Goal: Information Seeking & Learning: Understand process/instructions

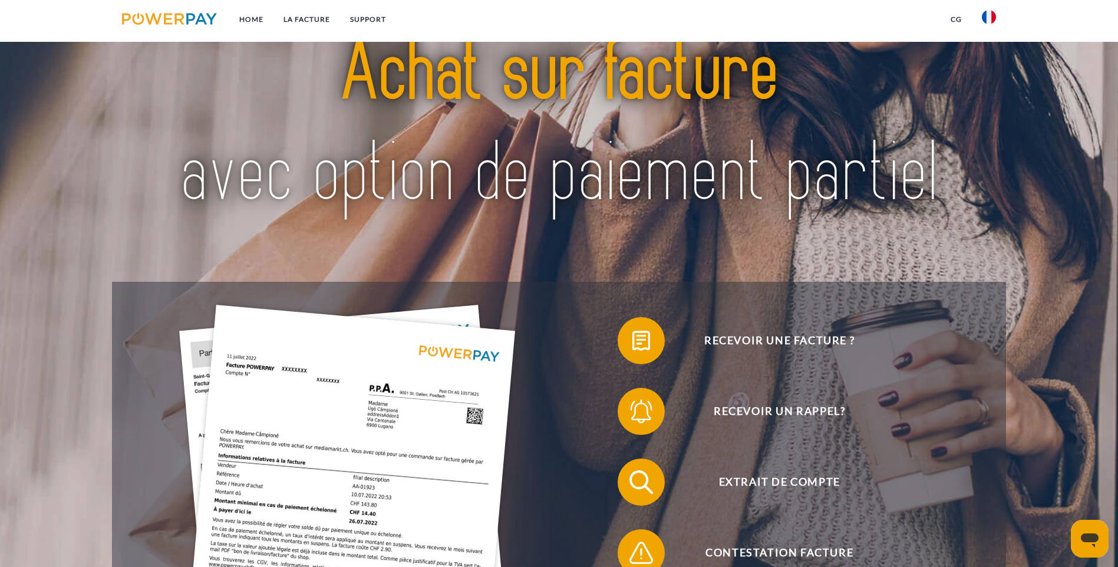
scroll to position [118, 0]
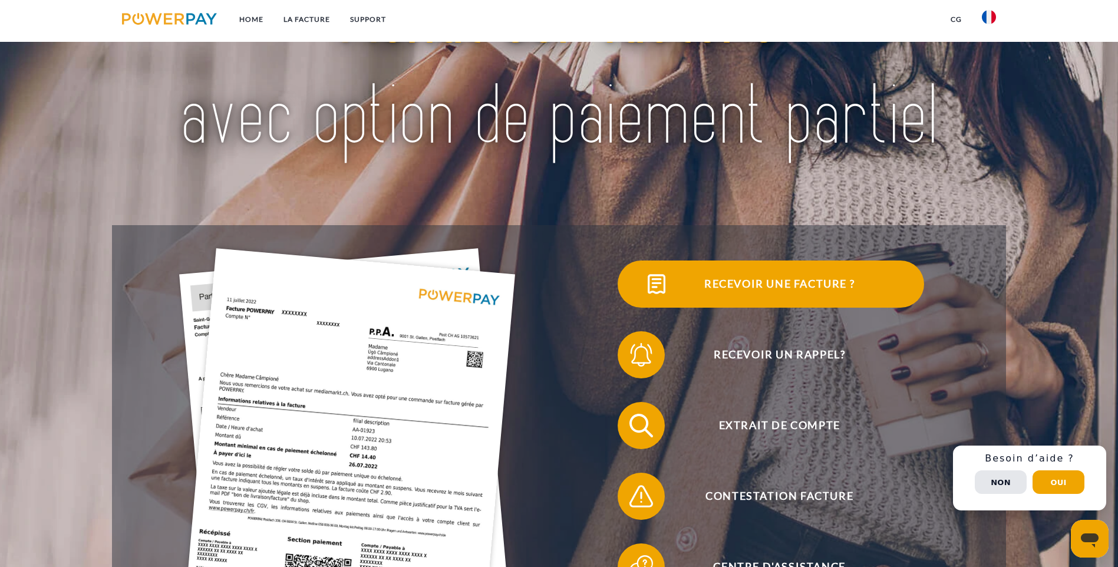
click at [642, 299] on img at bounding box center [656, 283] width 29 height 29
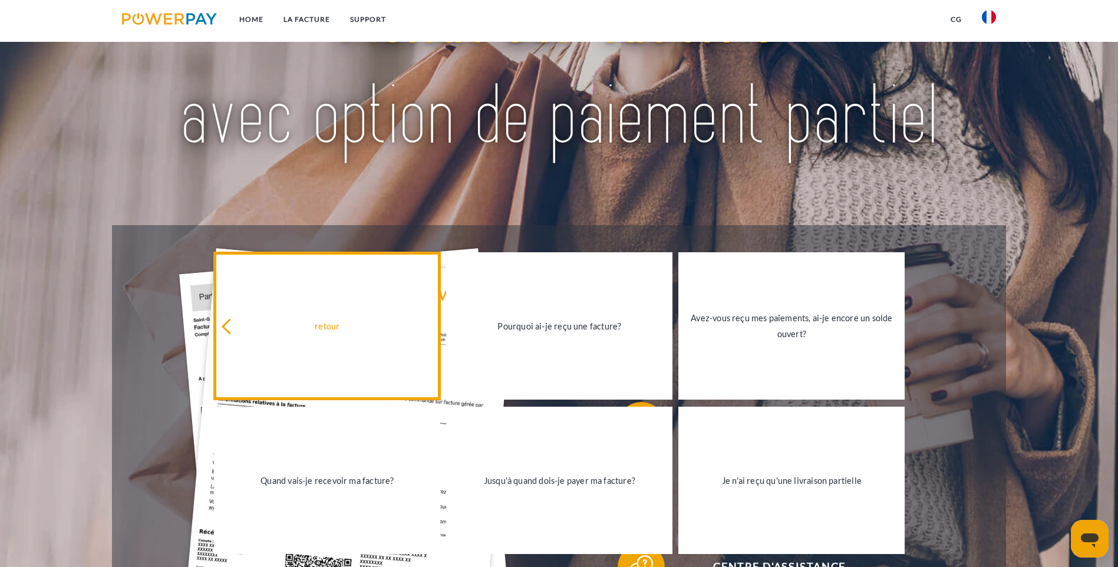
click at [232, 327] on icon at bounding box center [230, 326] width 16 height 16
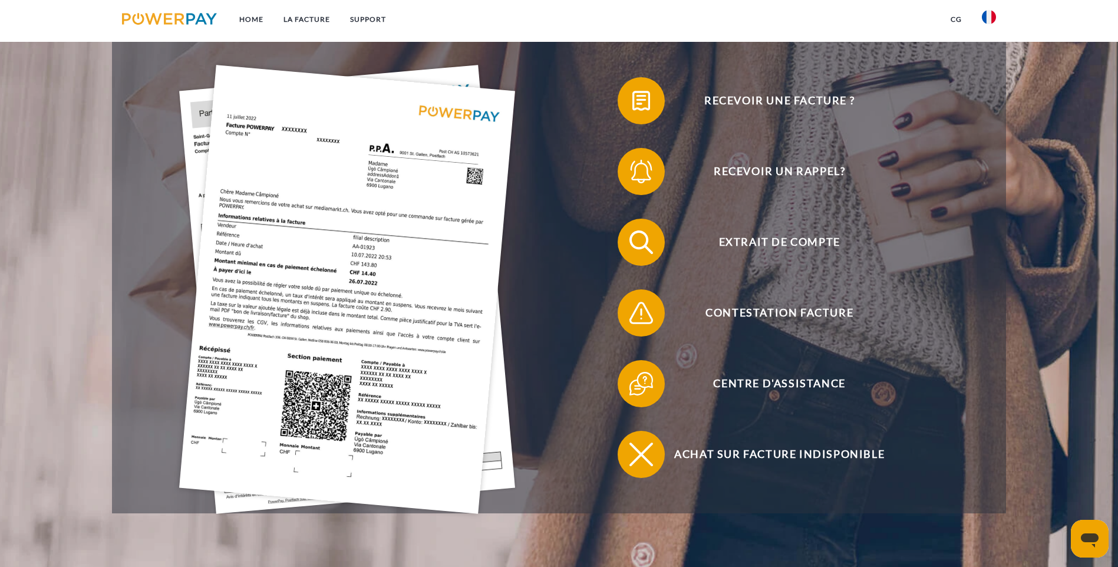
scroll to position [295, 0]
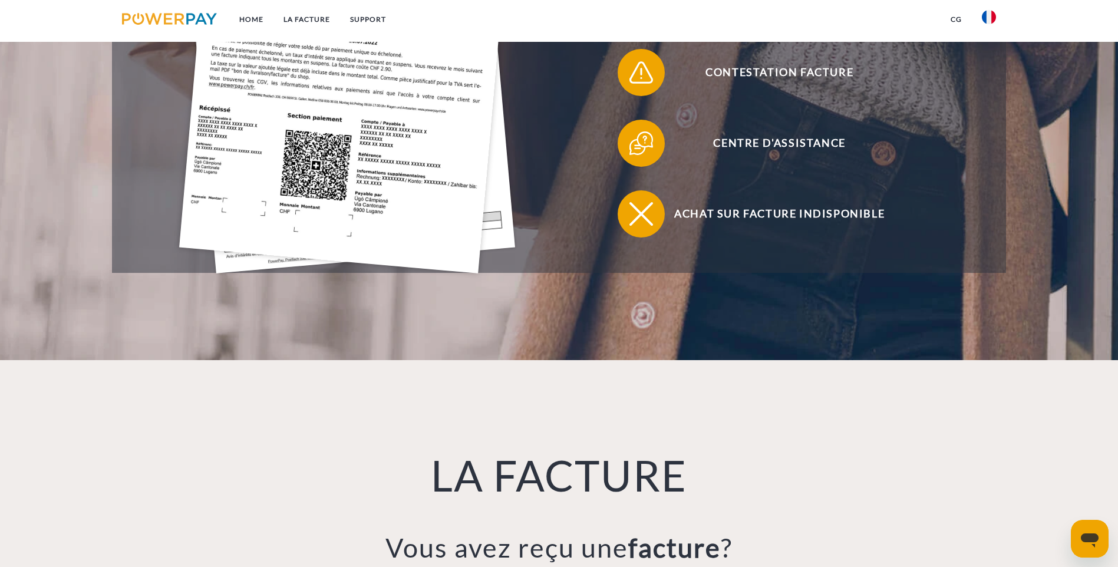
scroll to position [570, 0]
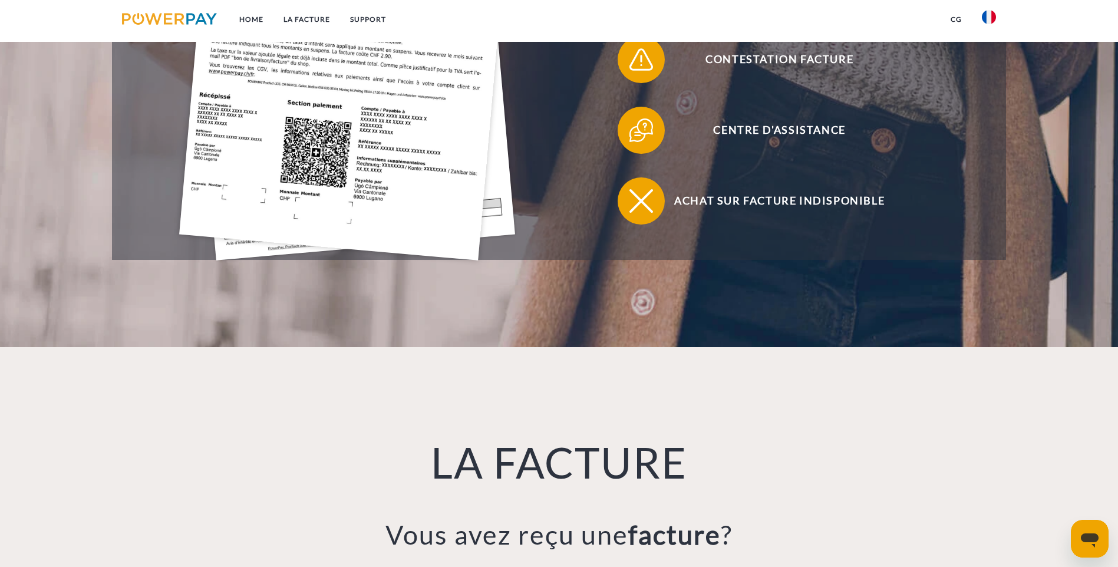
scroll to position [453, 0]
